Goal: Communication & Community: Answer question/provide support

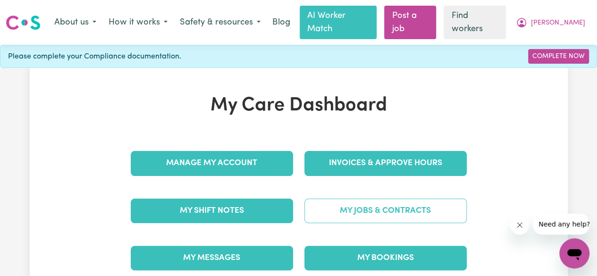
click at [411, 199] on link "My Jobs & Contracts" at bounding box center [385, 211] width 162 height 25
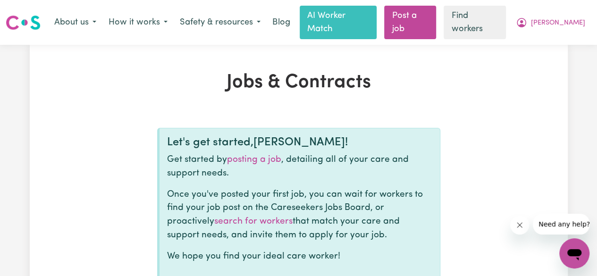
scroll to position [236, 0]
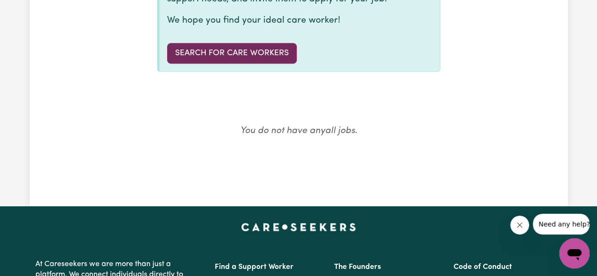
click at [261, 44] on link "Search for care workers" at bounding box center [232, 53] width 130 height 21
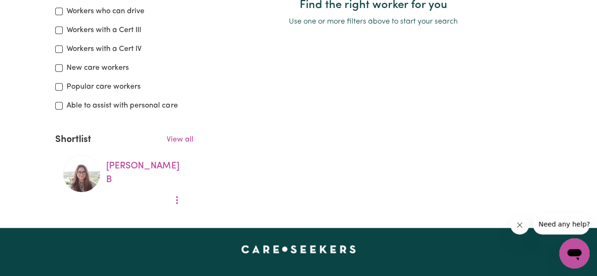
scroll to position [283, 0]
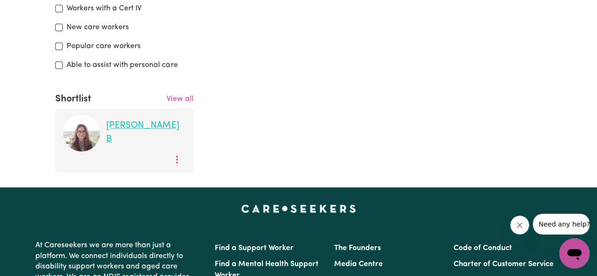
click at [137, 121] on link "[PERSON_NAME]" at bounding box center [142, 132] width 73 height 23
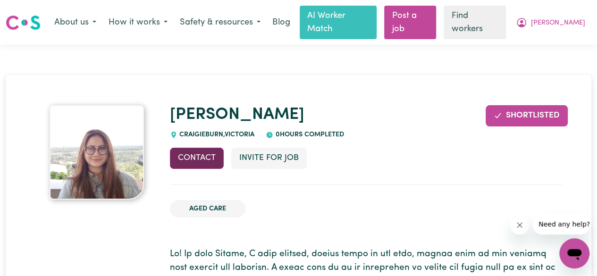
click at [195, 148] on button "Contact" at bounding box center [197, 158] width 54 height 21
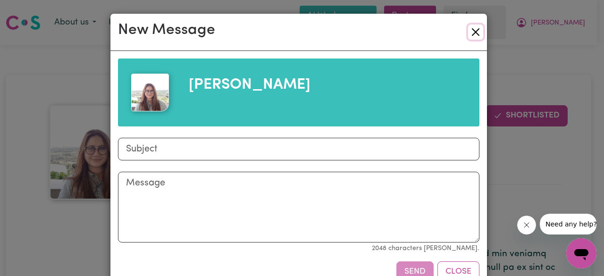
click at [471, 27] on button "Close" at bounding box center [475, 32] width 15 height 15
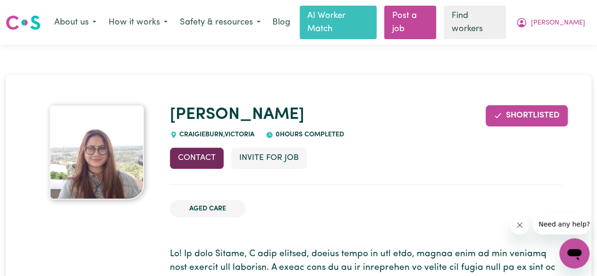
click at [190, 148] on button "Contact" at bounding box center [197, 158] width 54 height 21
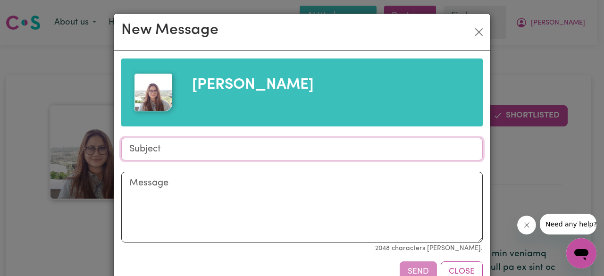
click at [205, 147] on input "Subject" at bounding box center [301, 149] width 361 height 23
type input "Support Worker Job"
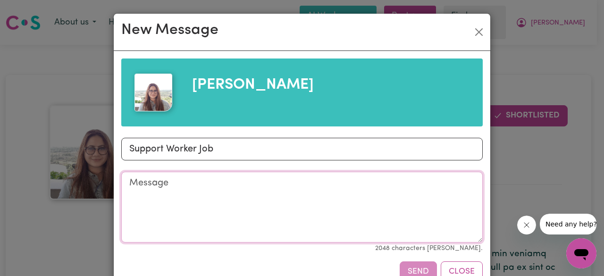
click at [269, 180] on textarea "Message" at bounding box center [301, 207] width 361 height 71
paste textarea "Hi, we have a client in [GEOGRAPHIC_DATA] who is looking for a [DEMOGRAPHIC_DAT…"
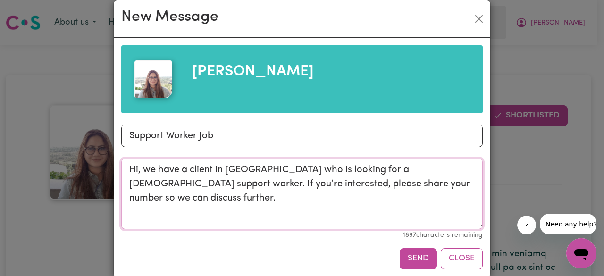
scroll to position [26, 0]
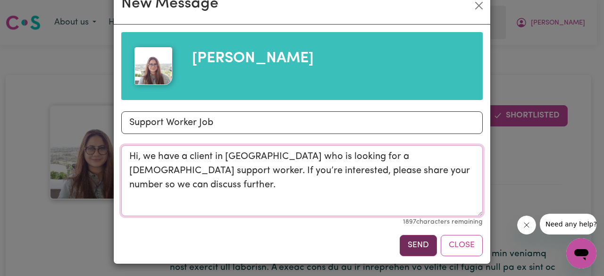
type textarea "Hi, we have a client in [GEOGRAPHIC_DATA] who is looking for a [DEMOGRAPHIC_DAT…"
click at [417, 242] on button "Send" at bounding box center [417, 245] width 37 height 21
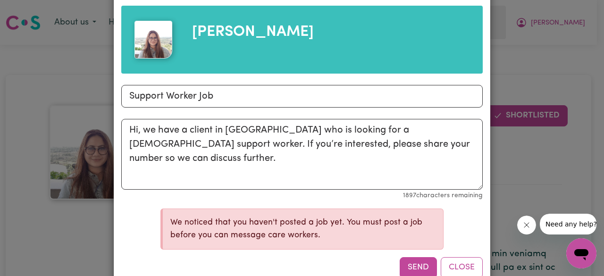
scroll to position [75, 0]
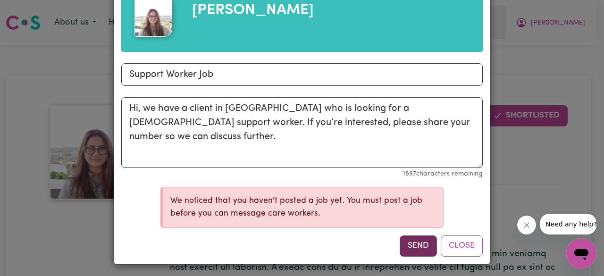
click at [418, 245] on button "Send" at bounding box center [417, 245] width 37 height 21
click at [454, 240] on button "Close" at bounding box center [461, 245] width 42 height 21
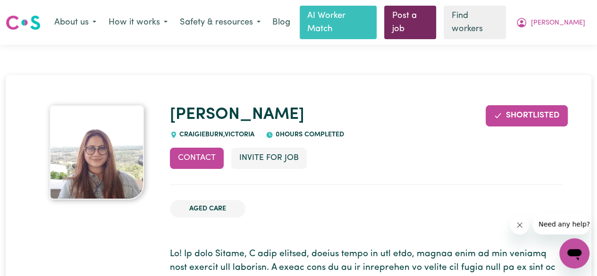
click at [436, 8] on link "Post a job" at bounding box center [410, 22] width 52 height 33
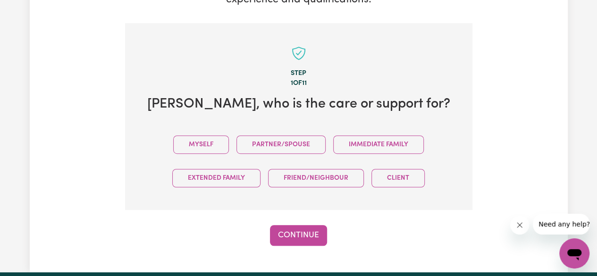
scroll to position [245, 0]
